Goal: Use online tool/utility: Utilize a website feature to perform a specific function

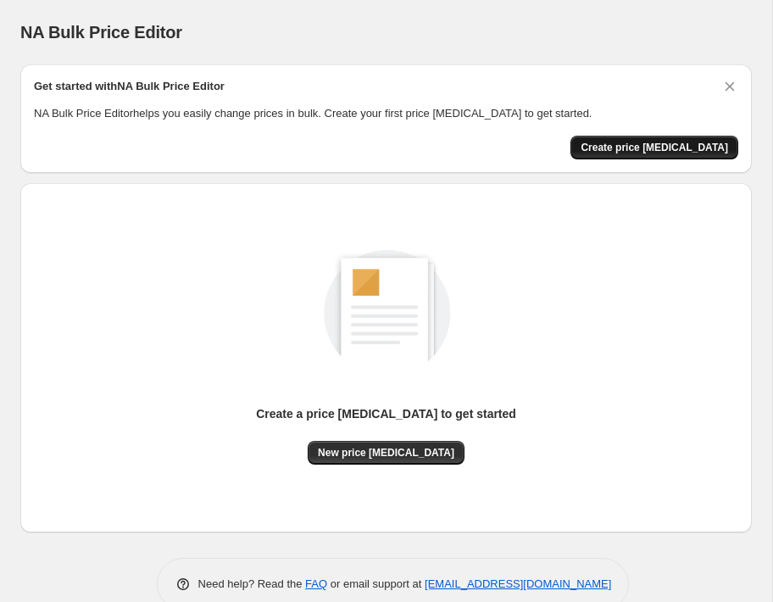
click at [659, 150] on span "Create price [MEDICAL_DATA]" at bounding box center [653, 148] width 147 height 14
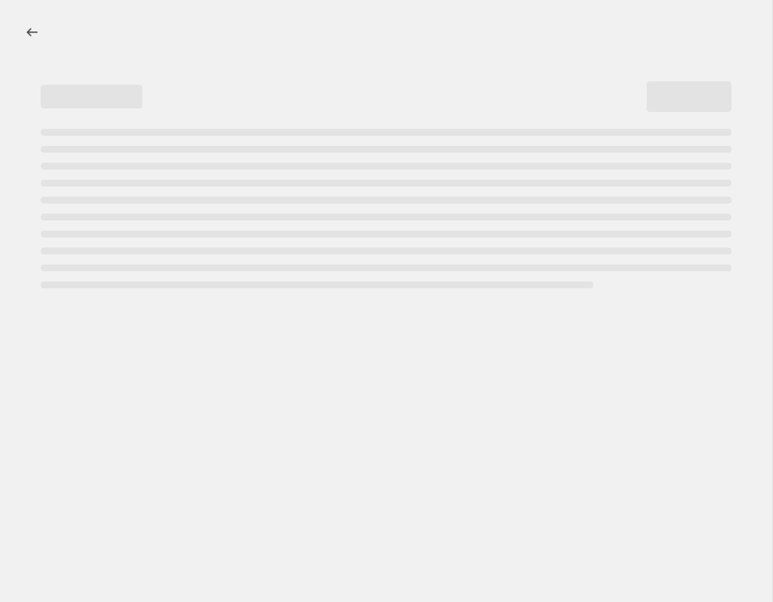
select select "percentage"
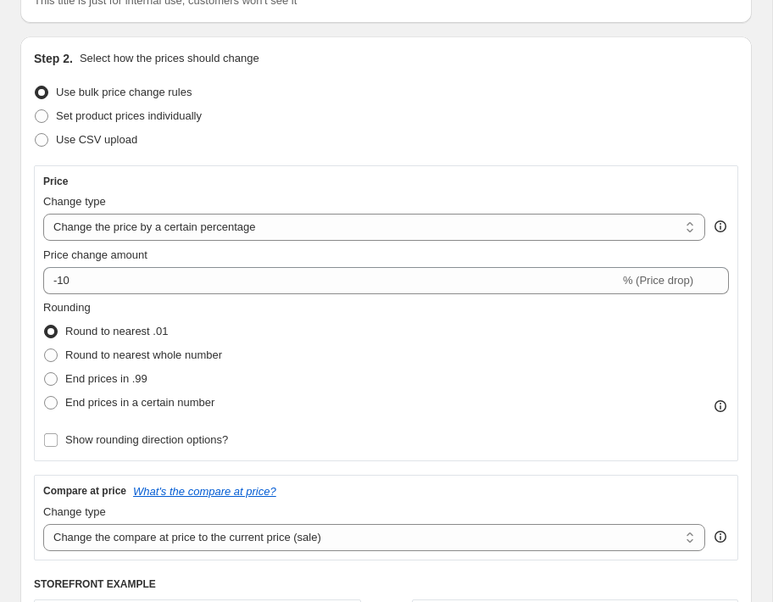
scroll to position [147, 0]
click at [318, 225] on select "Change the price to a certain amount Change the price by a certain amount Chang…" at bounding box center [374, 226] width 662 height 27
click at [43, 213] on select "Change the price to a certain amount Change the price by a certain amount Chang…" at bounding box center [374, 226] width 662 height 27
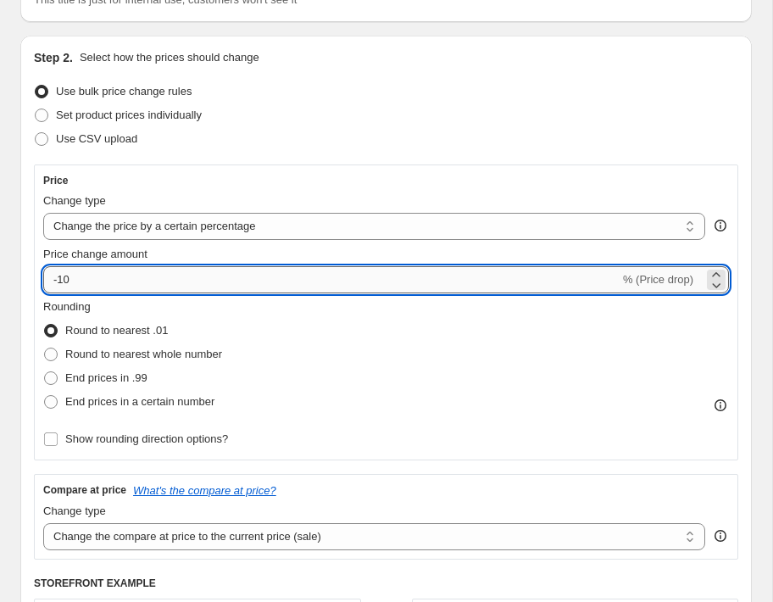
click at [118, 283] on input "-10" at bounding box center [331, 279] width 576 height 27
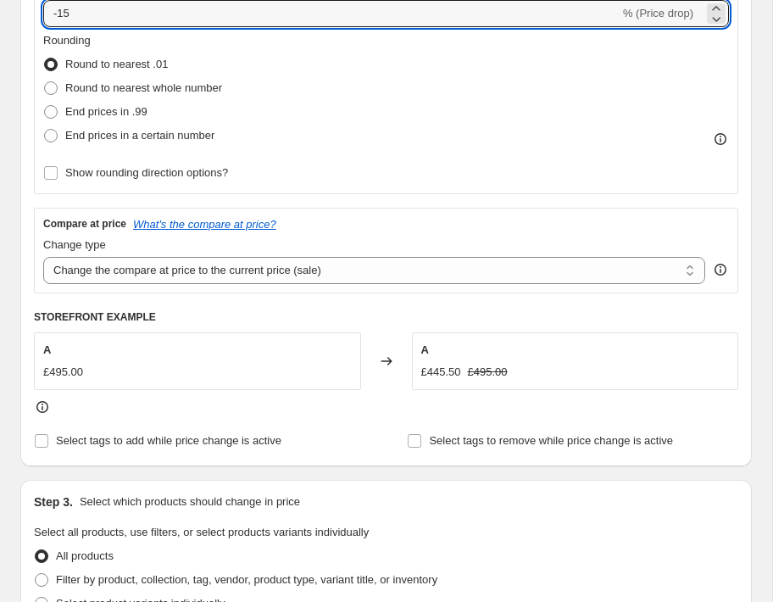
scroll to position [417, 0]
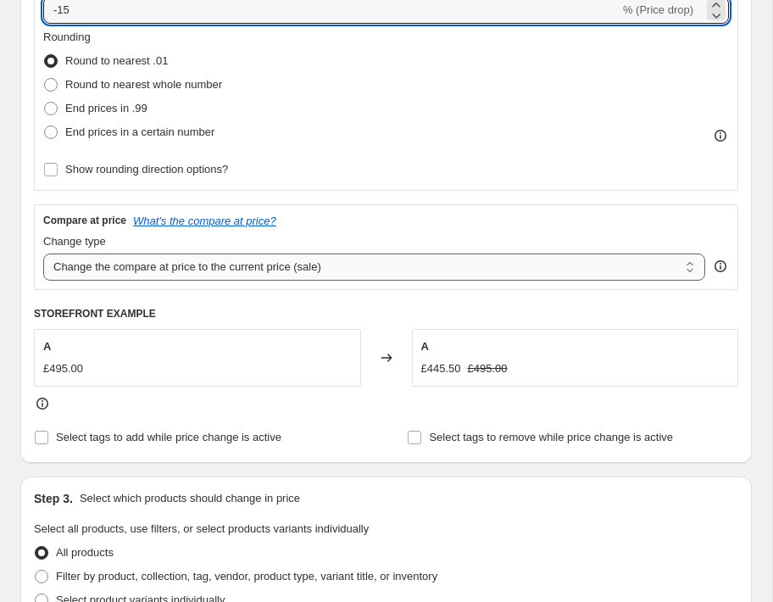
type input "-15"
click at [347, 265] on select "Change the compare at price to the current price (sale) Change the compare at p…" at bounding box center [374, 266] width 662 height 27
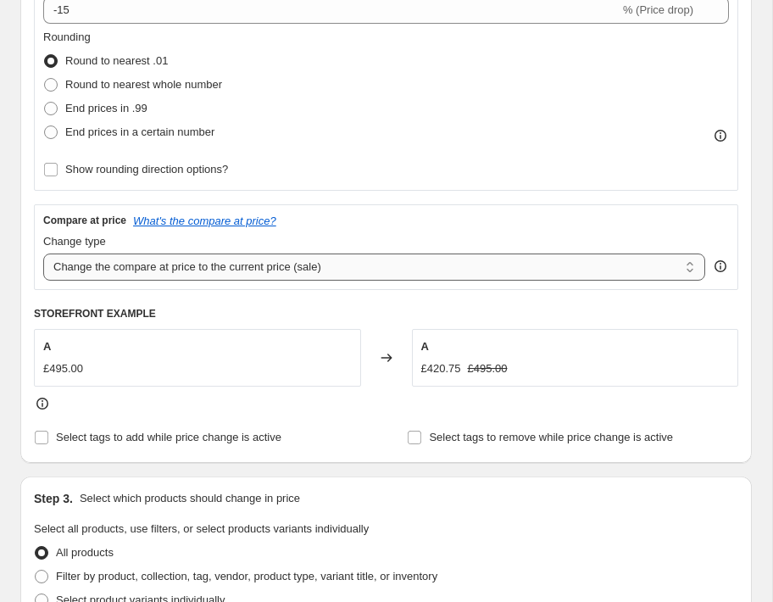
click at [43, 253] on select "Change the compare at price to the current price (sale) Change the compare at p…" at bounding box center [374, 266] width 662 height 27
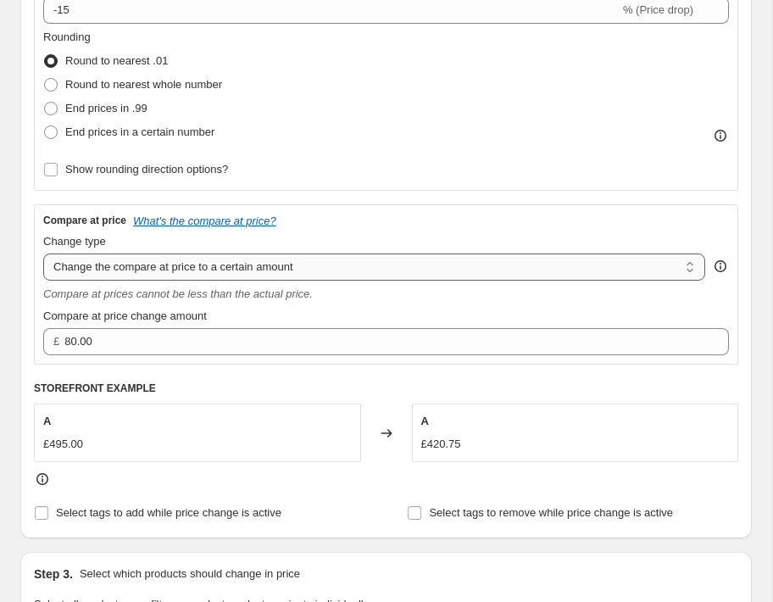
click at [313, 268] on select "Change the compare at price to the current price (sale) Change the compare at p…" at bounding box center [374, 266] width 662 height 27
select select "by"
click at [43, 253] on select "Change the compare at price to the current price (sale) Change the compare at p…" at bounding box center [374, 266] width 662 height 27
type input "-10.00"
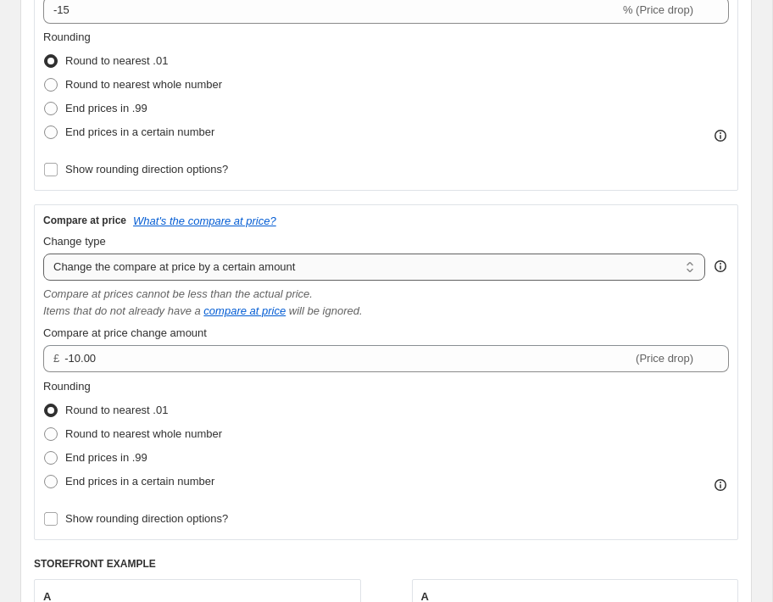
click at [309, 268] on select "Change the compare at price to the current price (sale) Change the compare at p…" at bounding box center [374, 266] width 662 height 27
select select "ep"
click at [43, 253] on select "Change the compare at price to the current price (sale) Change the compare at p…" at bounding box center [374, 266] width 662 height 27
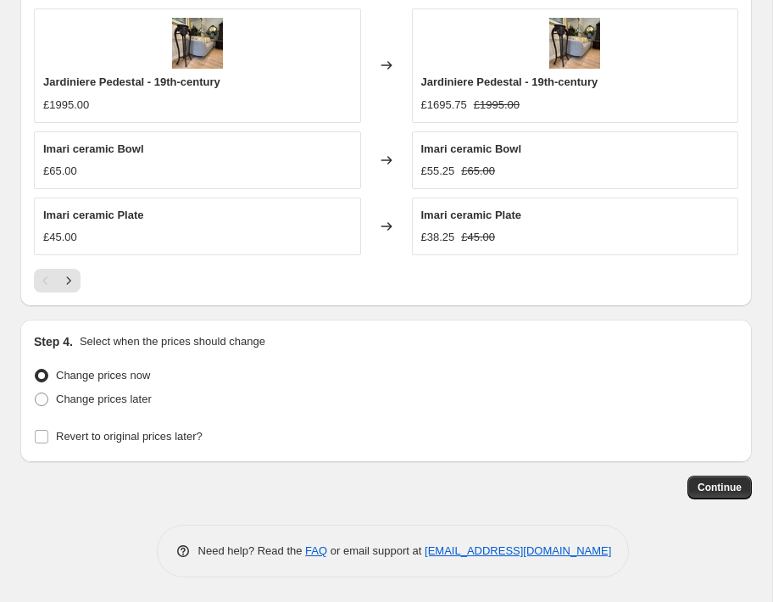
scroll to position [1282, 0]
click at [714, 489] on span "Continue" at bounding box center [719, 487] width 44 height 14
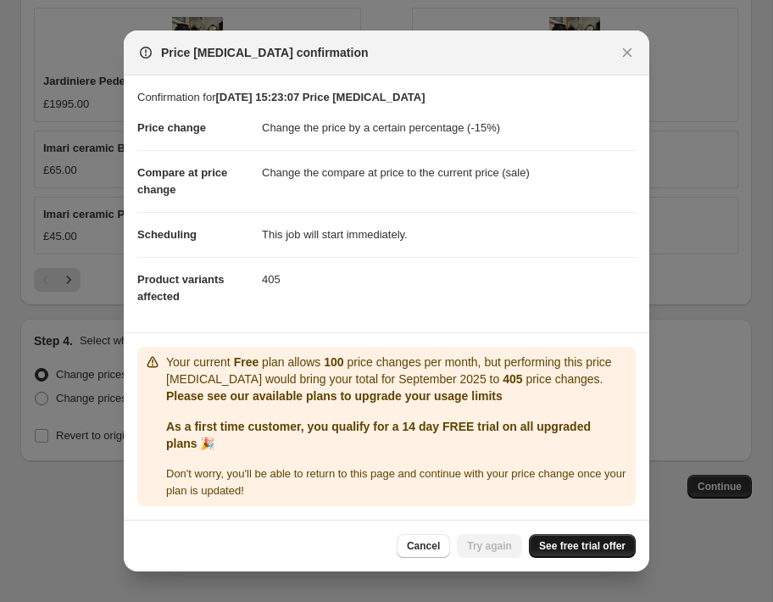
click at [593, 547] on span "See free trial offer" at bounding box center [582, 546] width 86 height 14
click at [432, 546] on span "Cancel" at bounding box center [423, 546] width 33 height 14
